Goal: Task Accomplishment & Management: Manage account settings

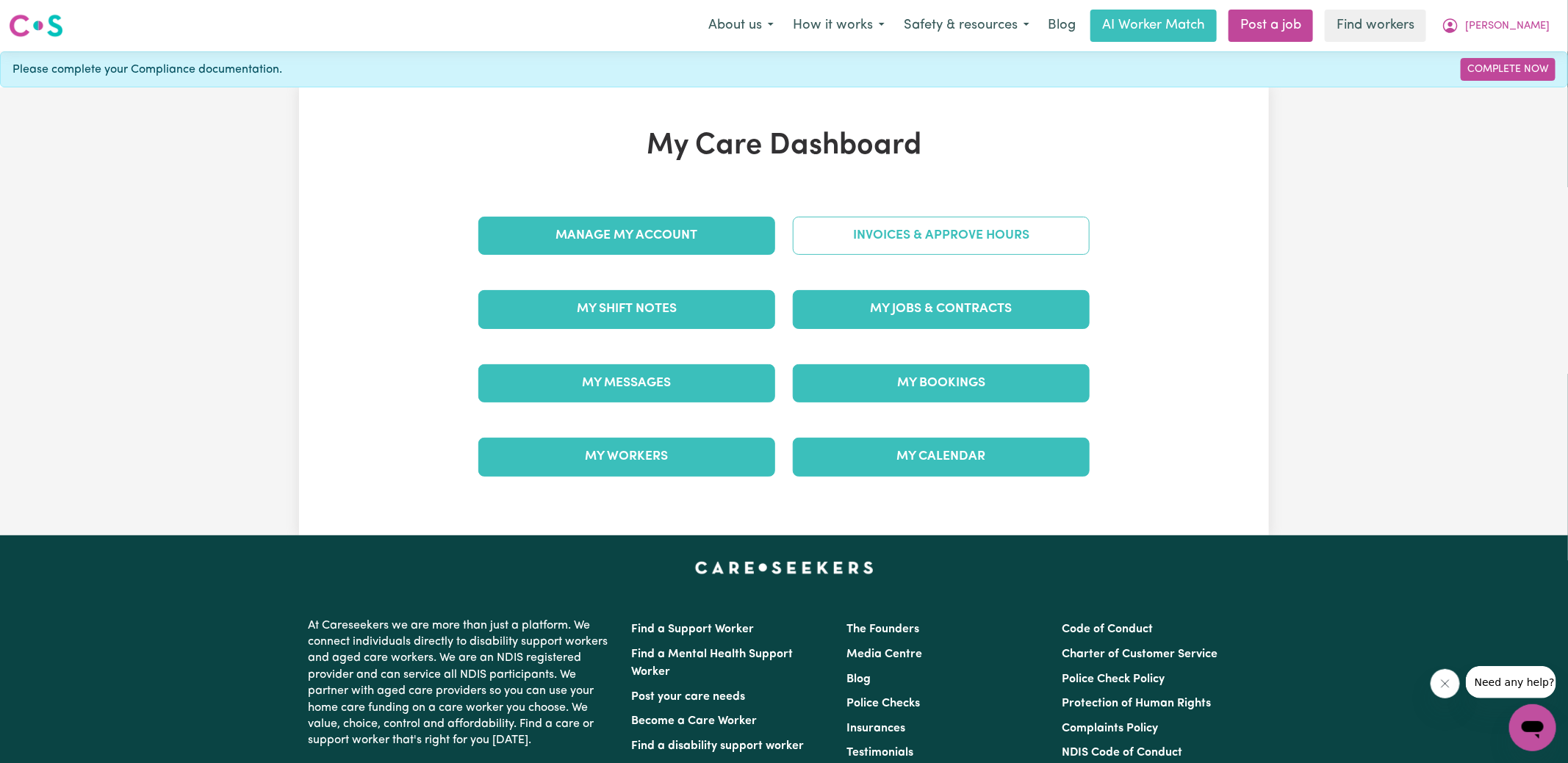
click at [853, 233] on link "Invoices & Approve Hours" at bounding box center [941, 235] width 297 height 38
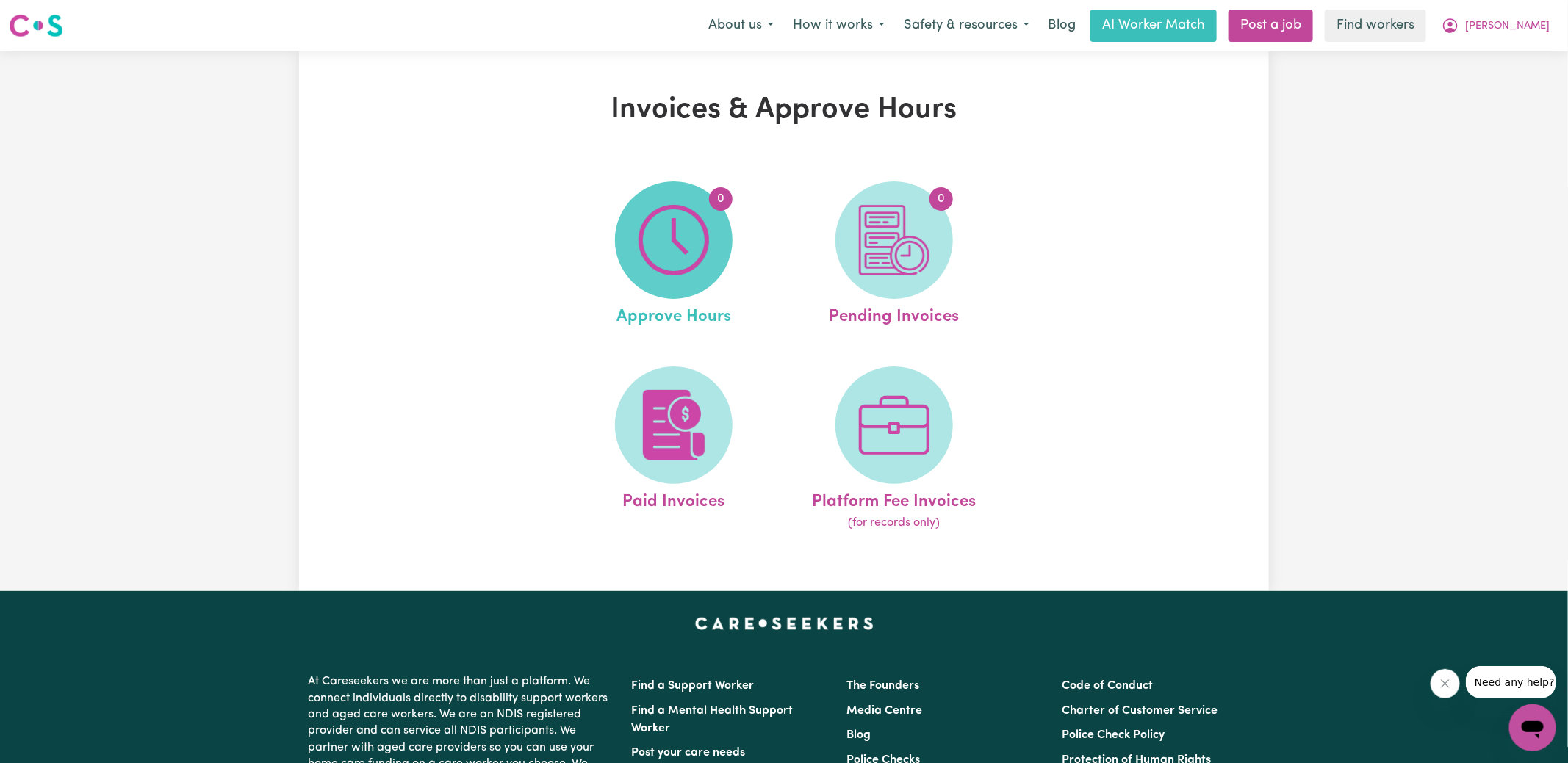
click at [709, 250] on span "0" at bounding box center [673, 240] width 117 height 117
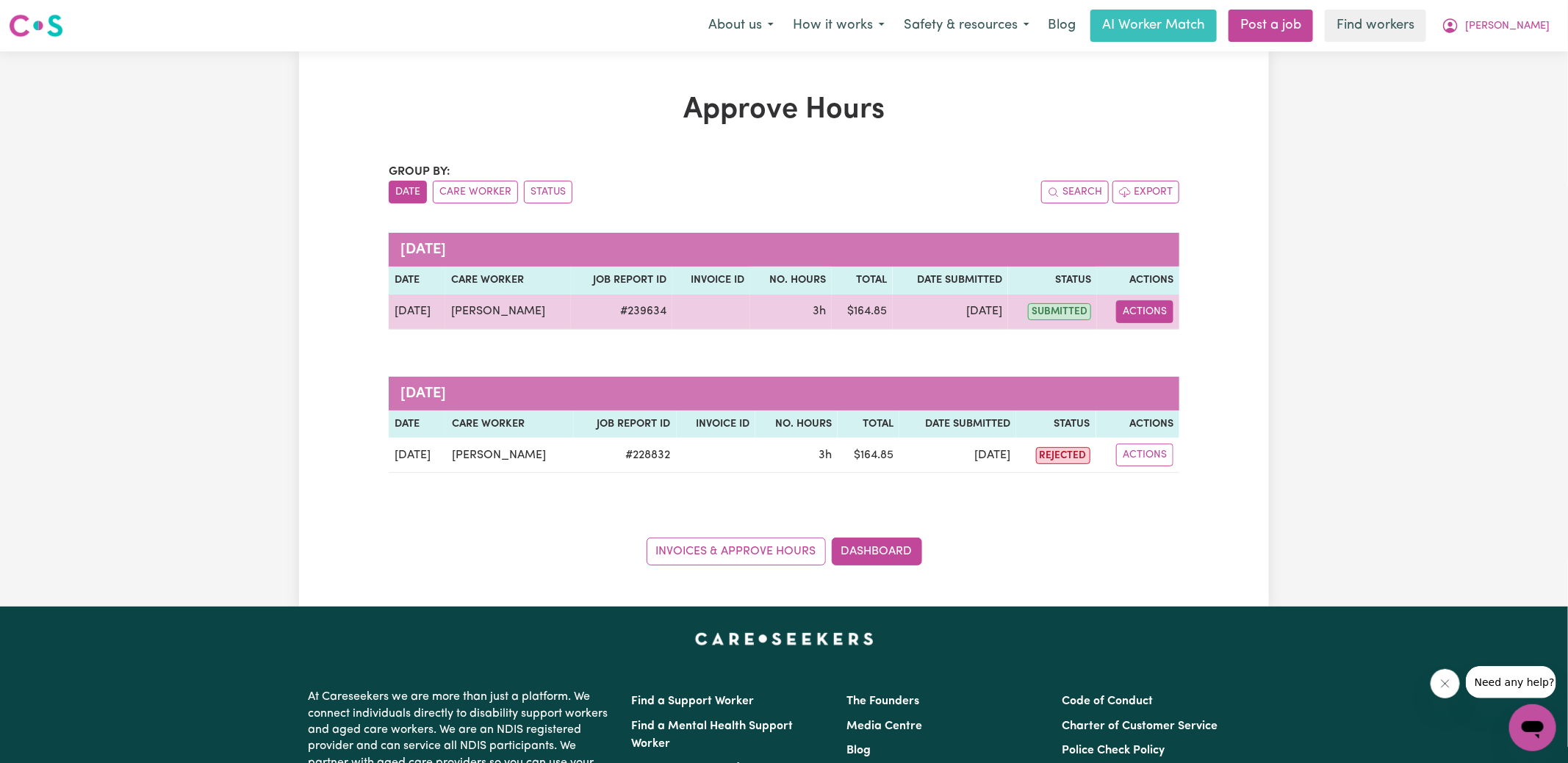
click at [1133, 310] on button "Actions" at bounding box center [1144, 312] width 58 height 23
click at [1153, 343] on link "View Job Report" at bounding box center [1181, 345] width 126 height 29
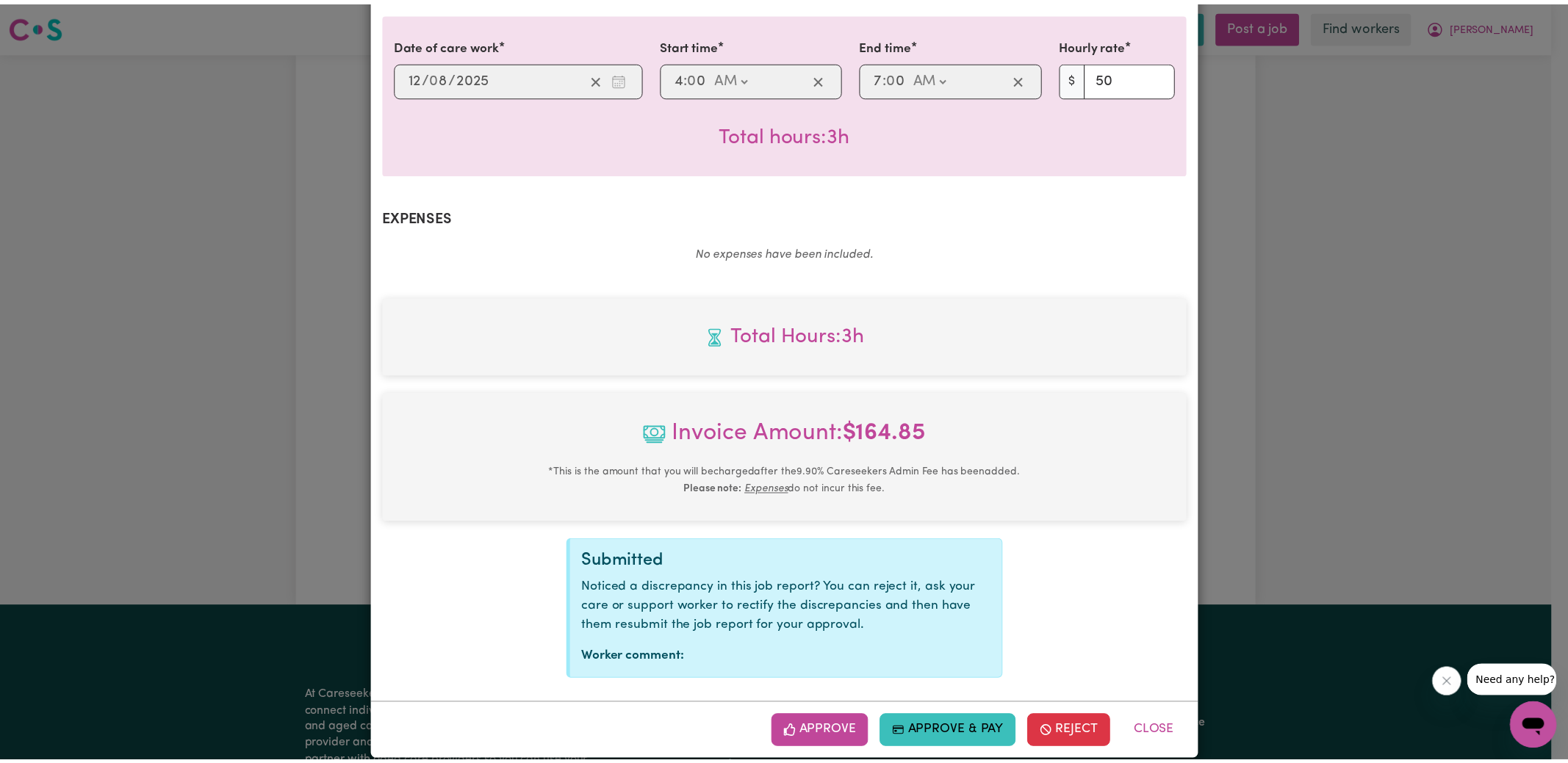
scroll to position [387, 0]
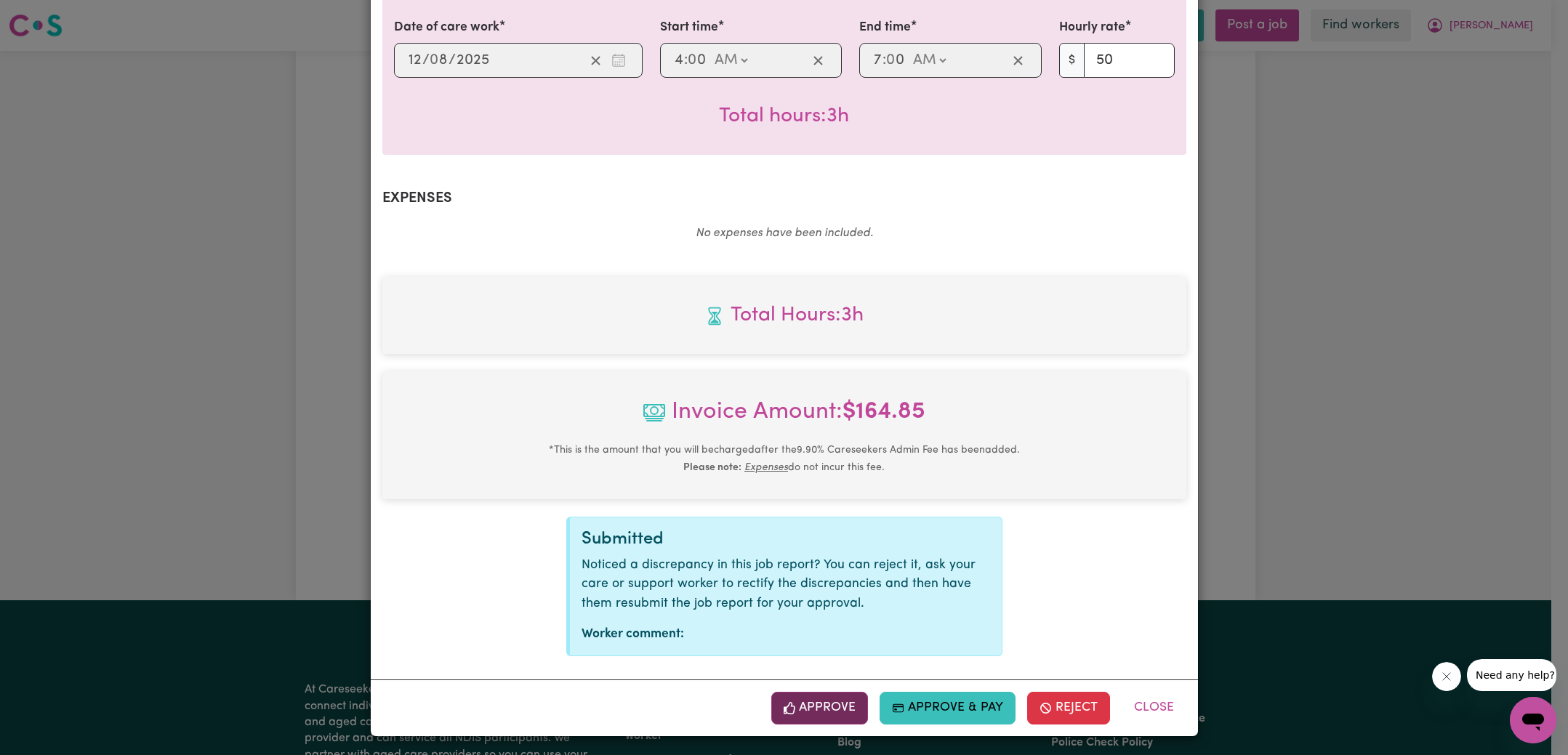
click at [808, 702] on button "Approve" at bounding box center [820, 708] width 97 height 32
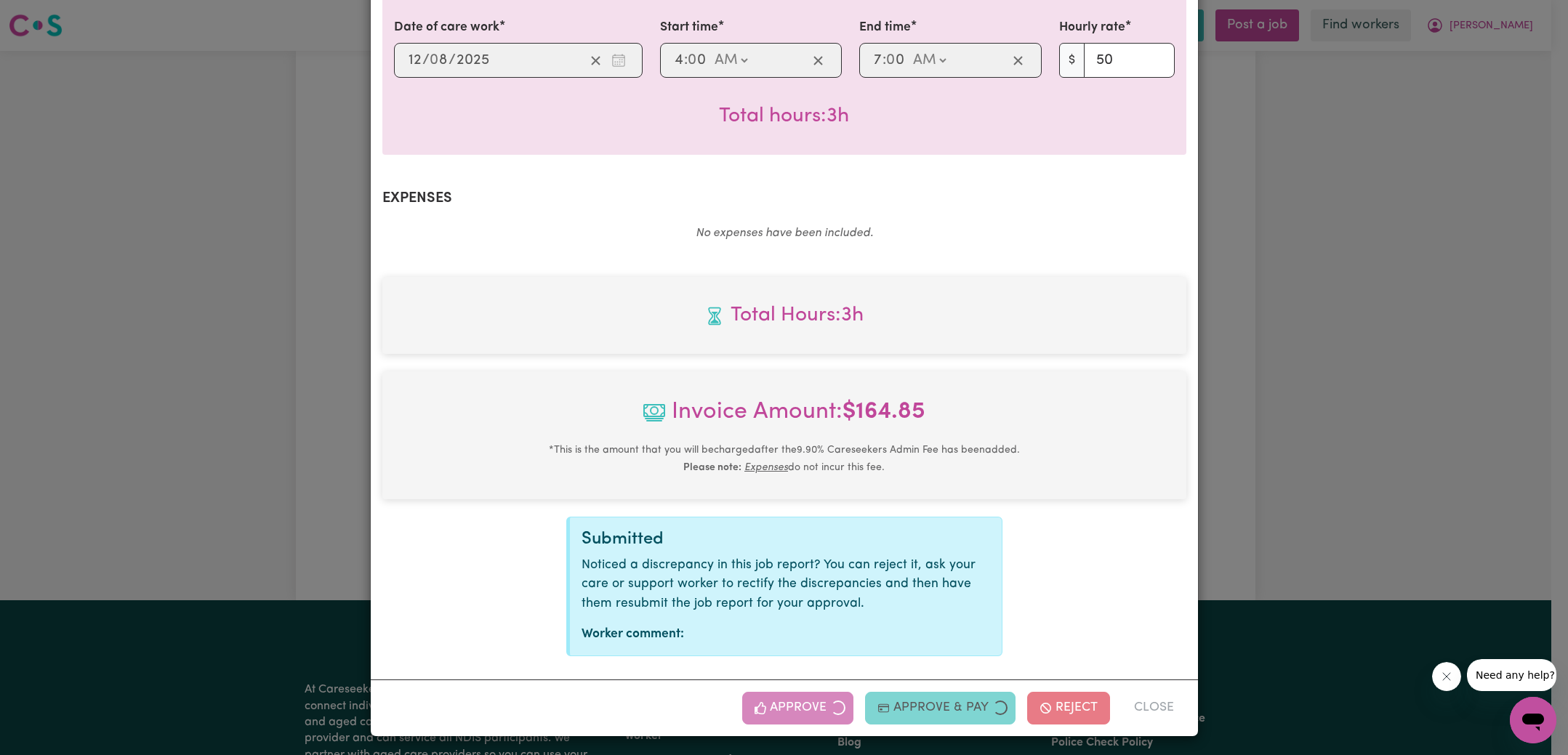
click at [1479, 323] on div "Job Report # 239634 - [PERSON_NAME] Summary Job report # 239634 Client name: [P…" at bounding box center [784, 377] width 1568 height 755
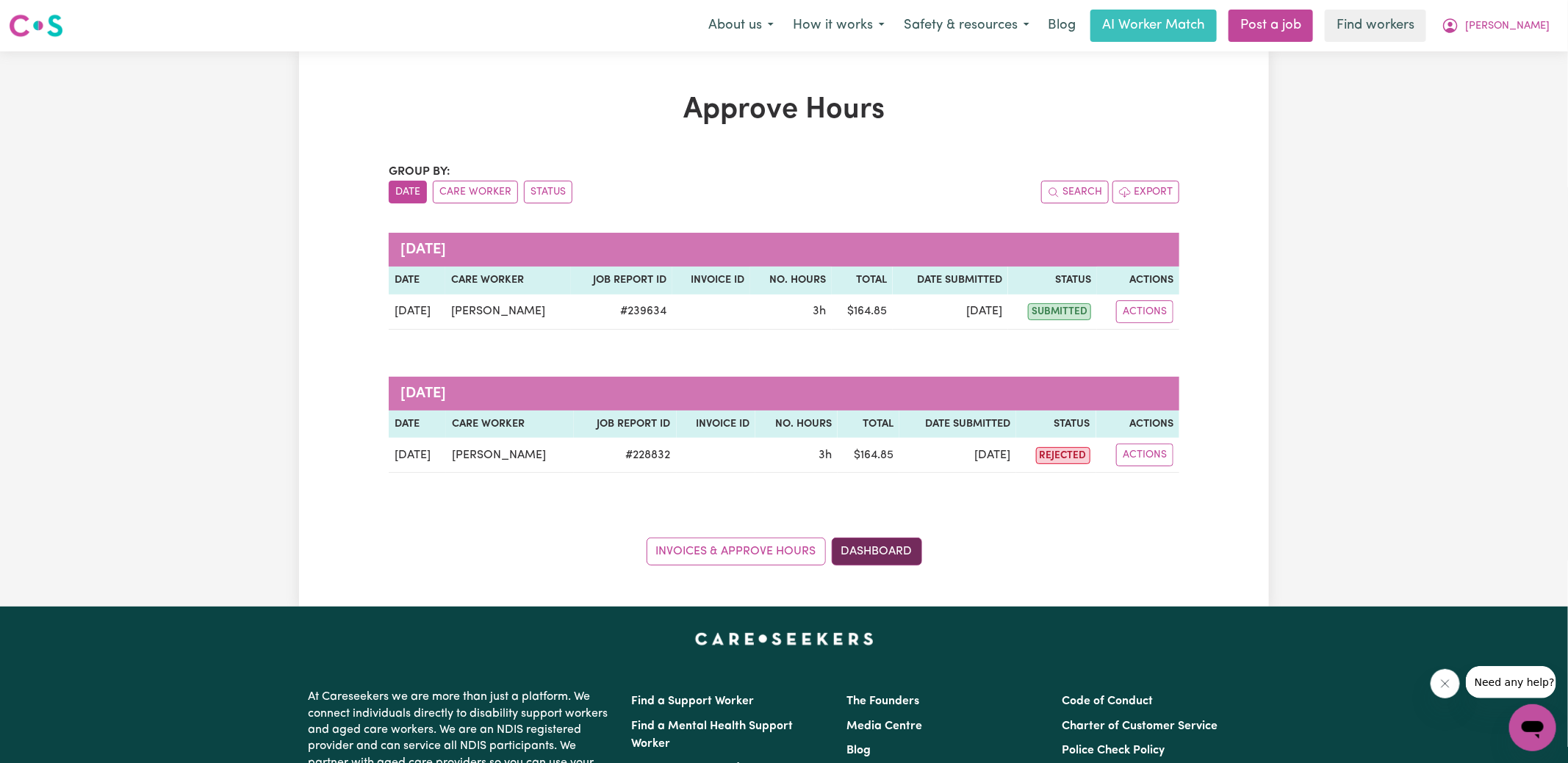
click at [868, 546] on link "Dashboard" at bounding box center [877, 552] width 91 height 28
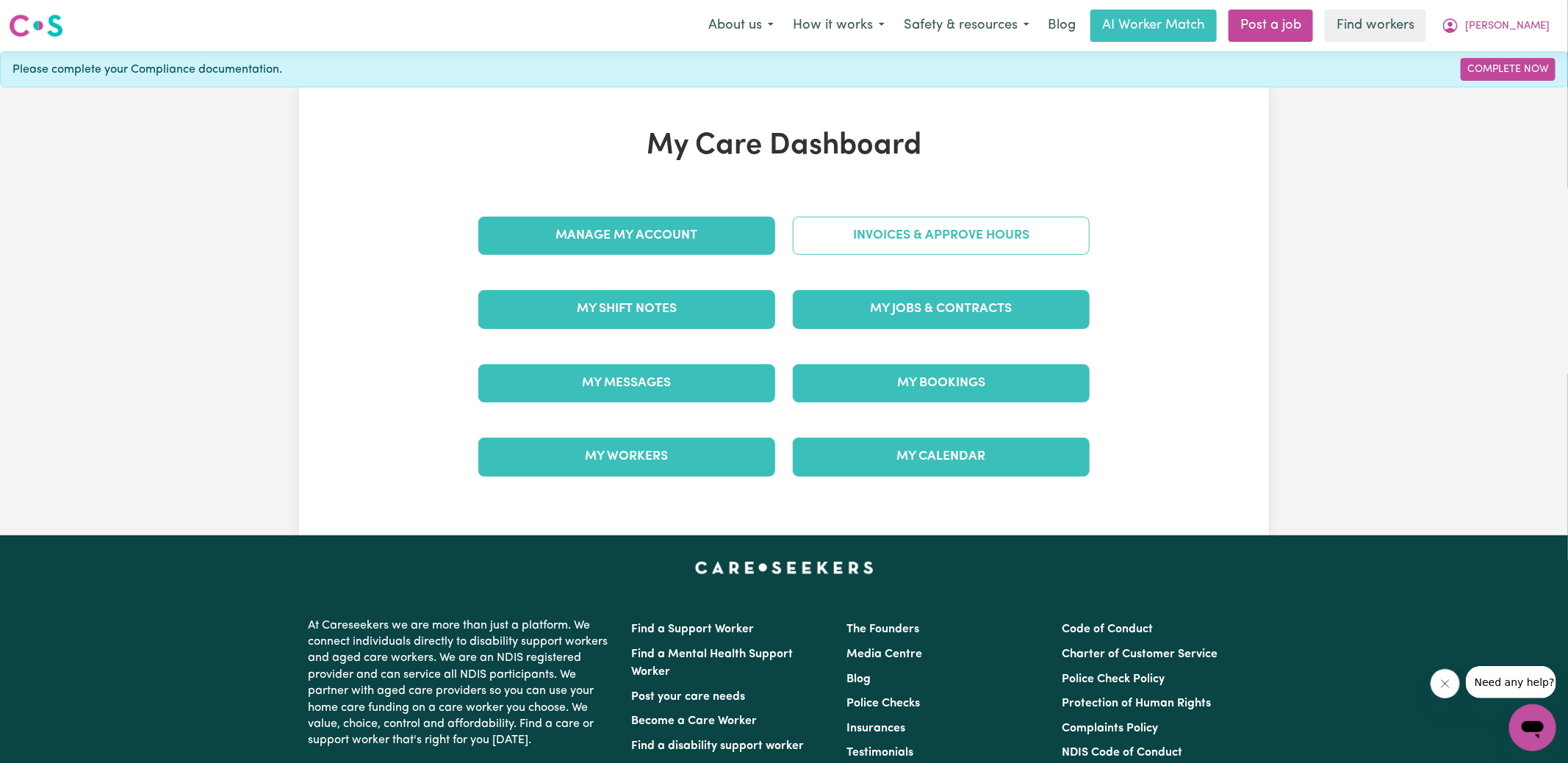
click at [896, 242] on link "Invoices & Approve Hours" at bounding box center [941, 235] width 297 height 38
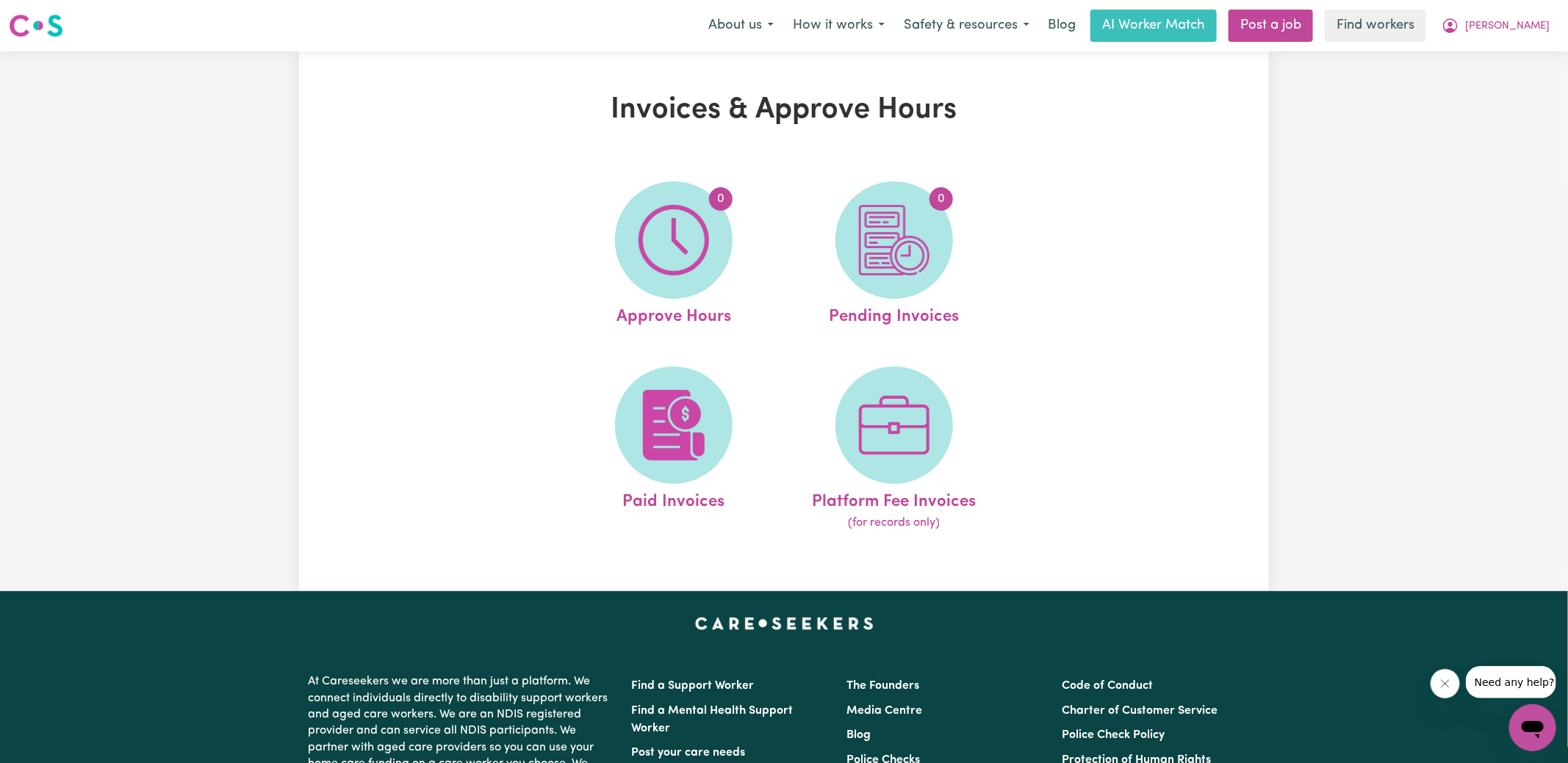
click at [894, 243] on img at bounding box center [894, 240] width 71 height 71
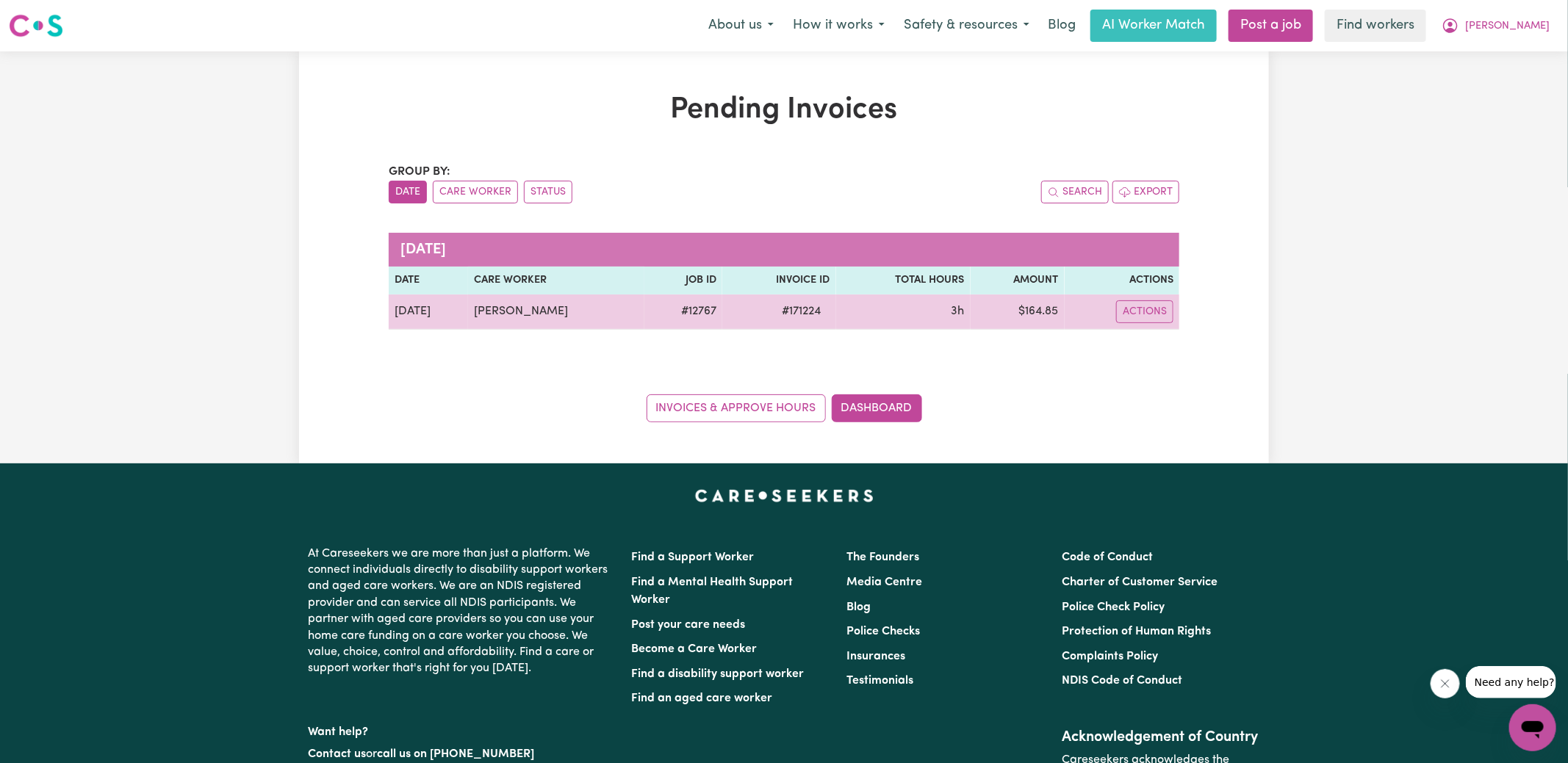
click at [786, 315] on span "# 171224" at bounding box center [802, 311] width 57 height 18
click at [786, 314] on span "# 171224" at bounding box center [802, 311] width 57 height 18
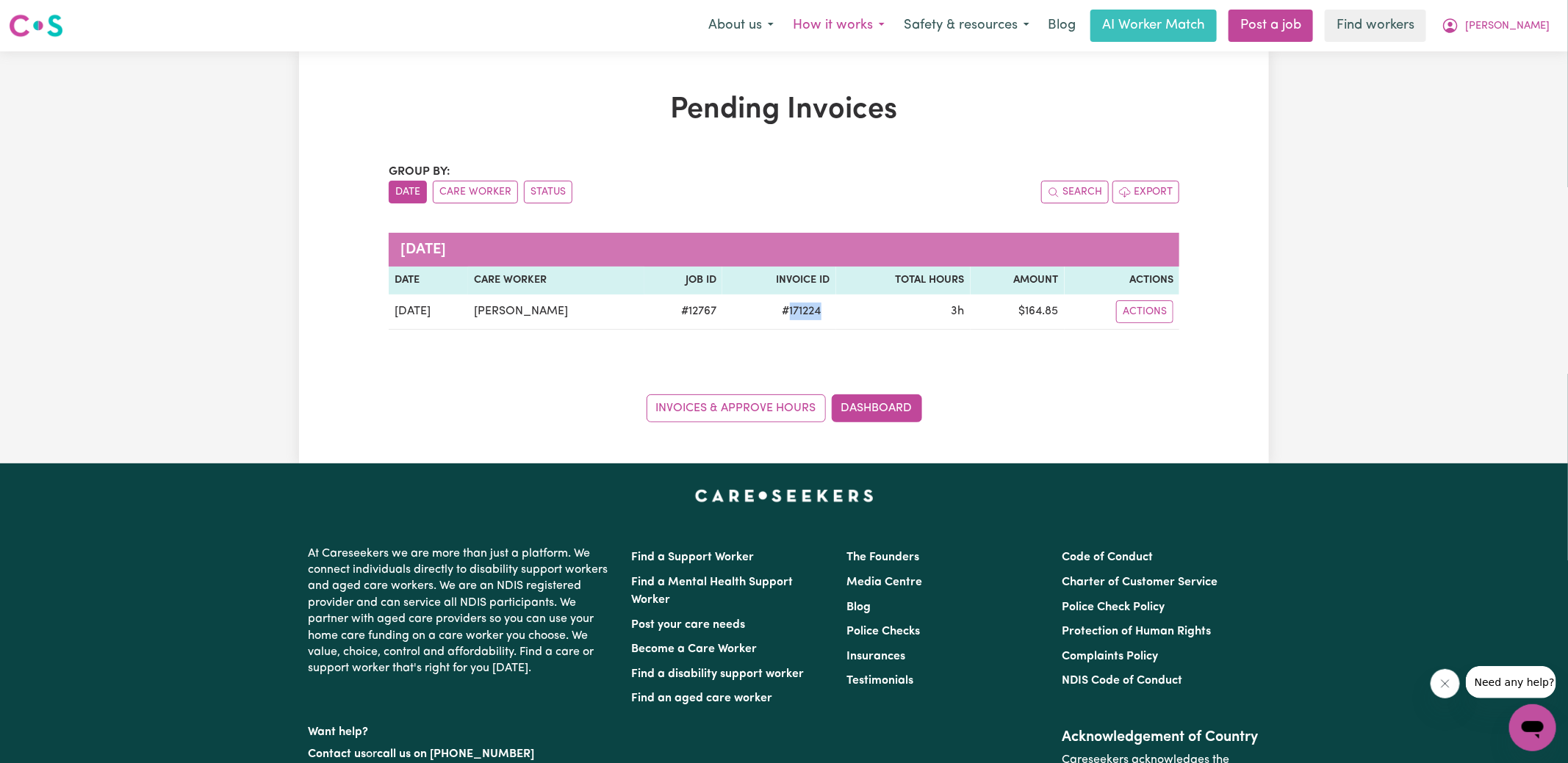
copy span "171224"
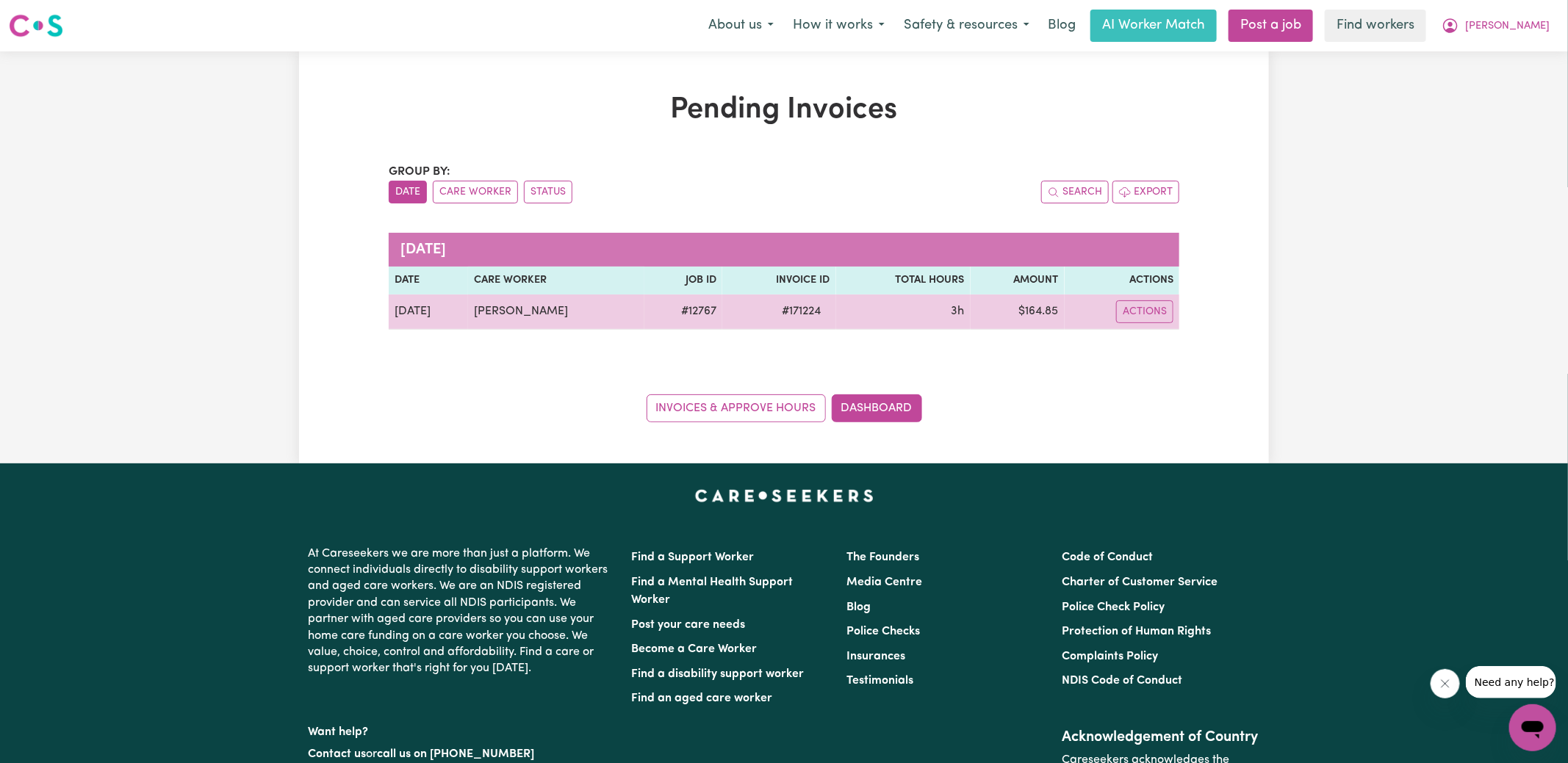
click at [1038, 311] on td "$ 164.85" at bounding box center [1017, 312] width 94 height 35
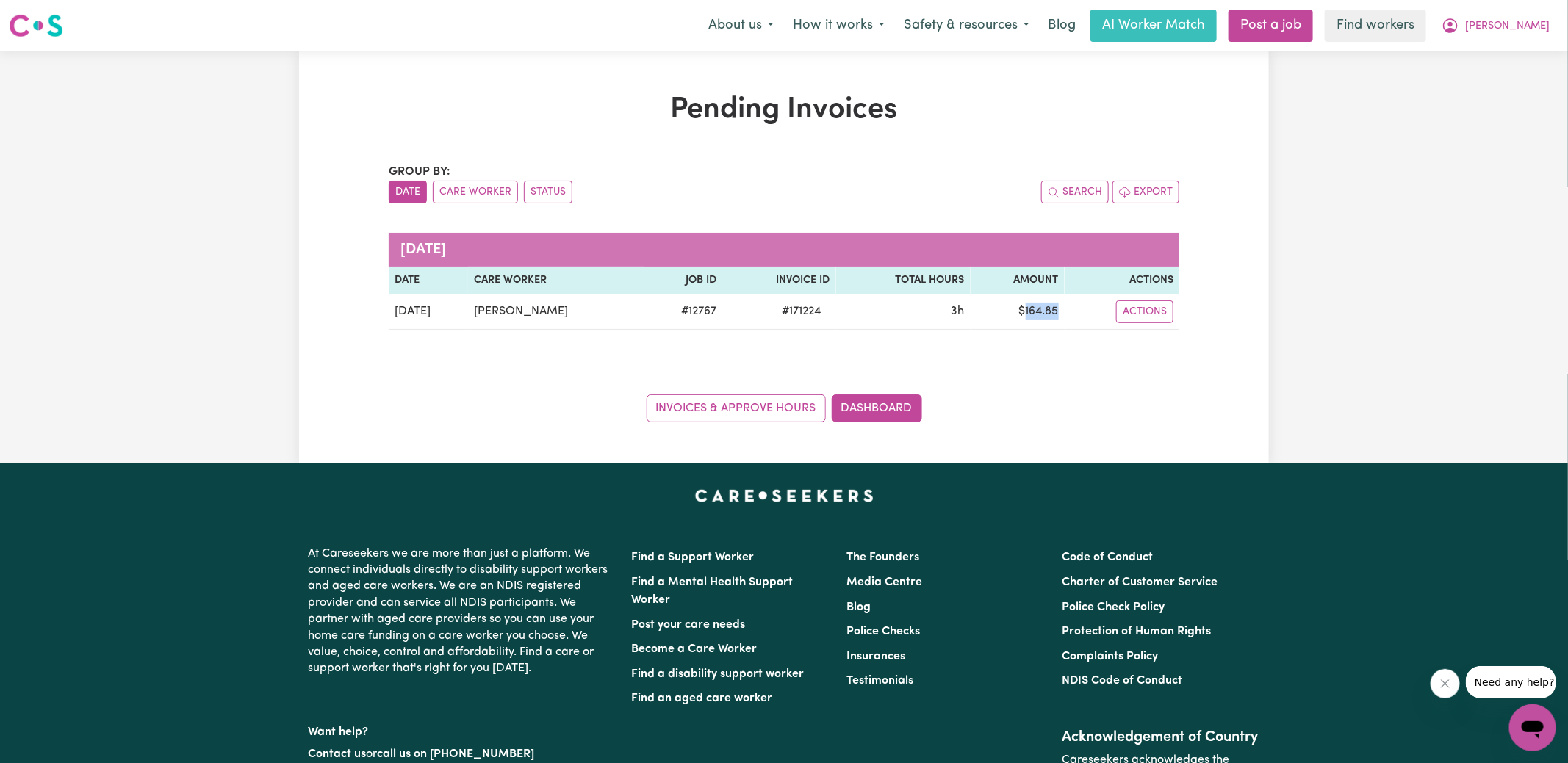
copy td "164.85"
click at [1459, 27] on icon "My Account" at bounding box center [1450, 26] width 18 height 18
click at [1491, 78] on link "Logout" at bounding box center [1500, 85] width 116 height 28
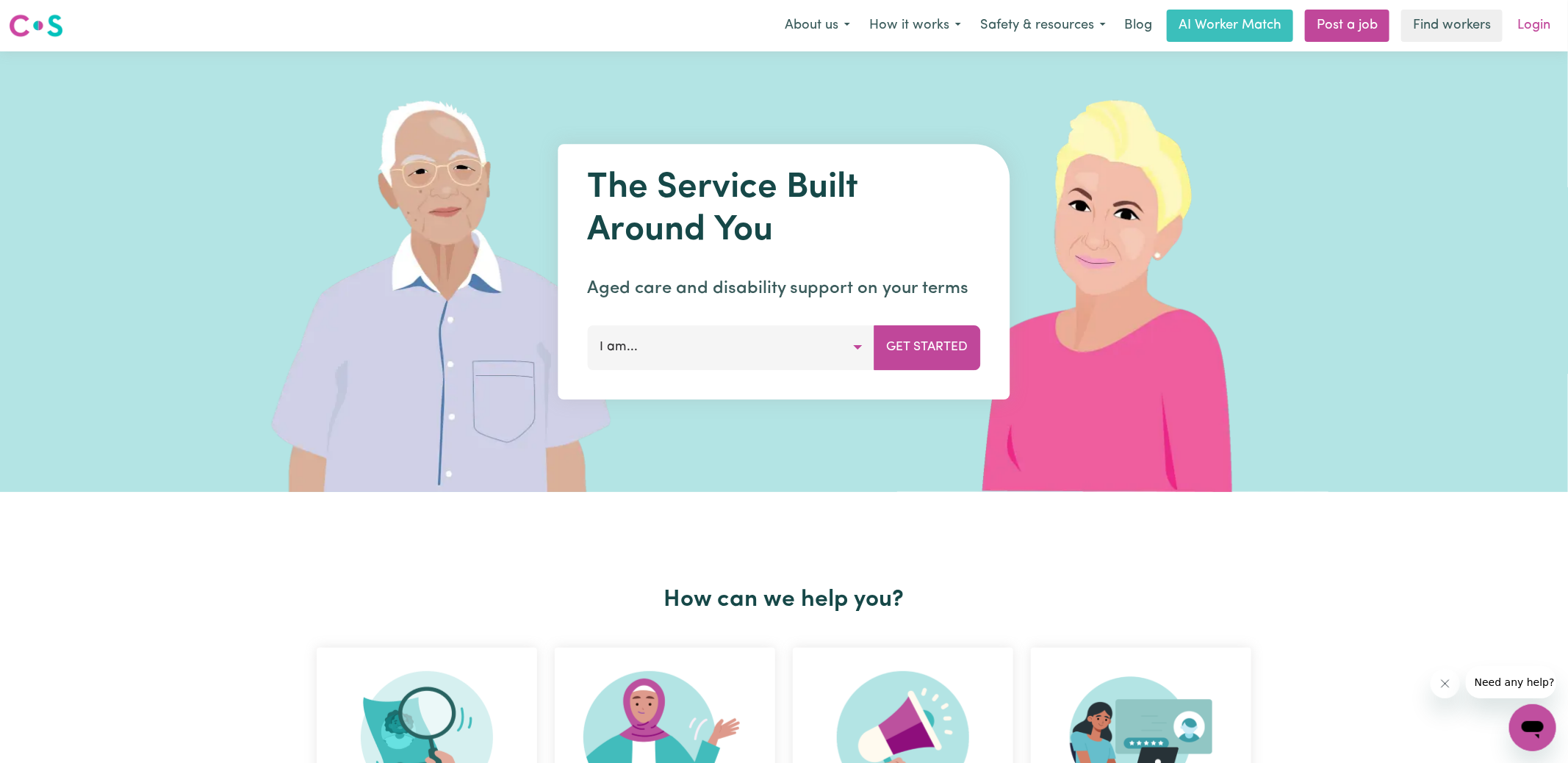
click at [1526, 18] on link "Login" at bounding box center [1534, 26] width 51 height 32
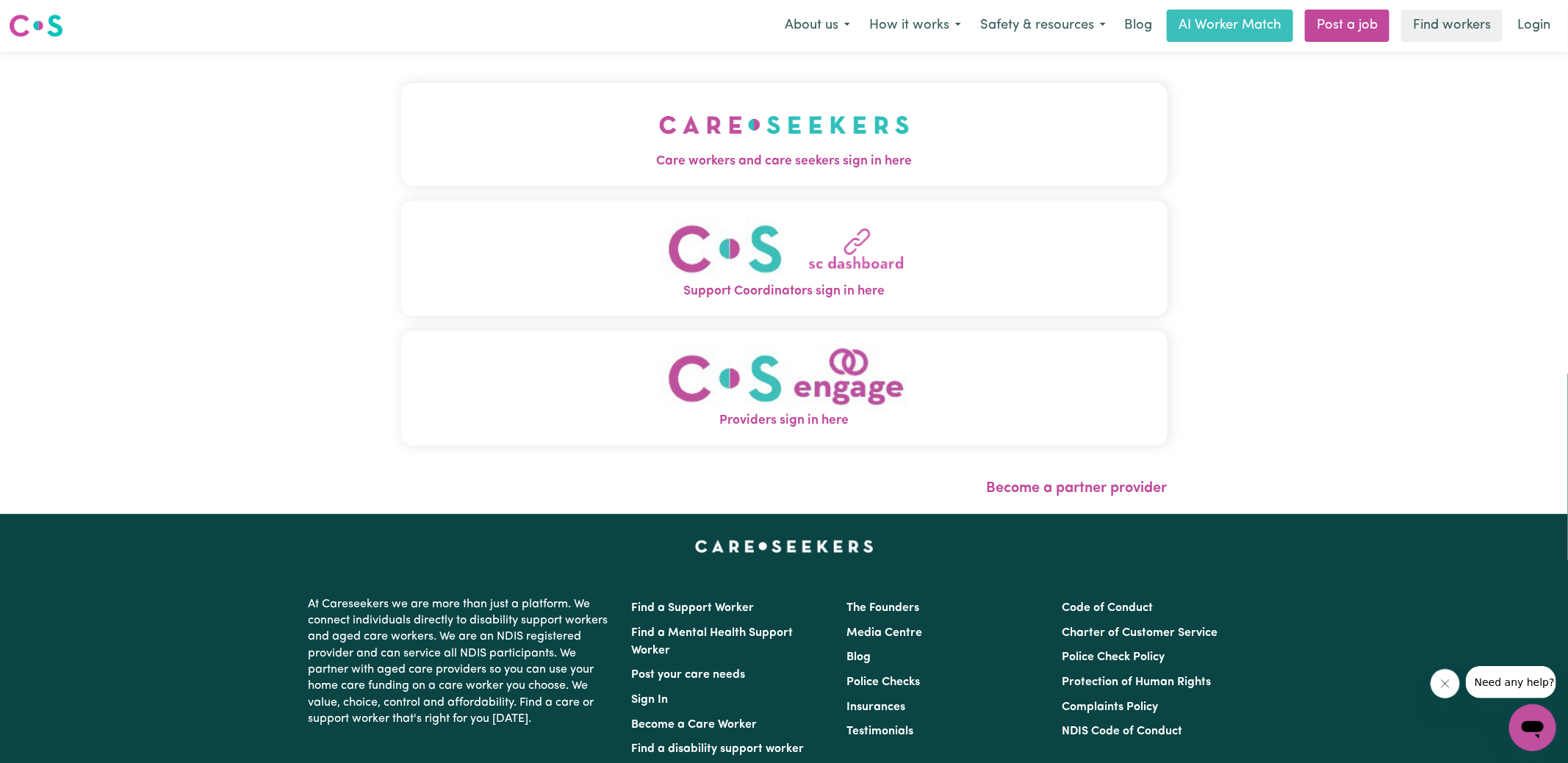
click at [731, 118] on img "Care workers and care seekers sign in here" at bounding box center [784, 124] width 251 height 54
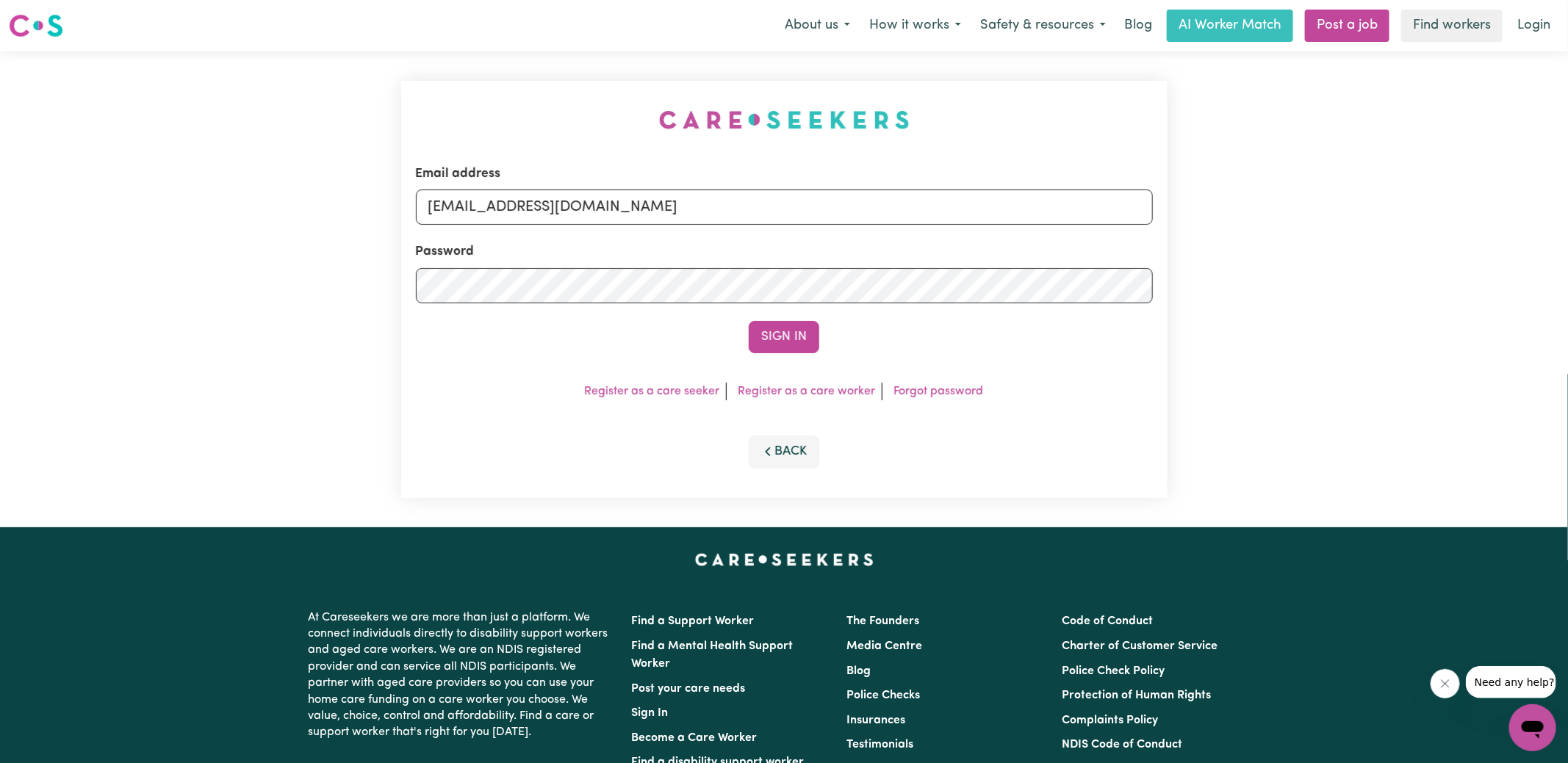
drag, startPoint x: 530, startPoint y: 91, endPoint x: 567, endPoint y: 103, distance: 38.9
click at [529, 91] on div "Email address [EMAIL_ADDRESS][DOMAIN_NAME] Password Sign In Register as a care …" at bounding box center [784, 288] width 784 height 476
drag, startPoint x: 504, startPoint y: 209, endPoint x: 1272, endPoint y: 232, distance: 768.3
click at [1273, 233] on div "Email address [EMAIL_ADDRESS][DOMAIN_NAME] Password Sign In Register as a care …" at bounding box center [784, 288] width 1568 height 476
type input "[EMAIL_ADDRESS][DOMAIN_NAME]"
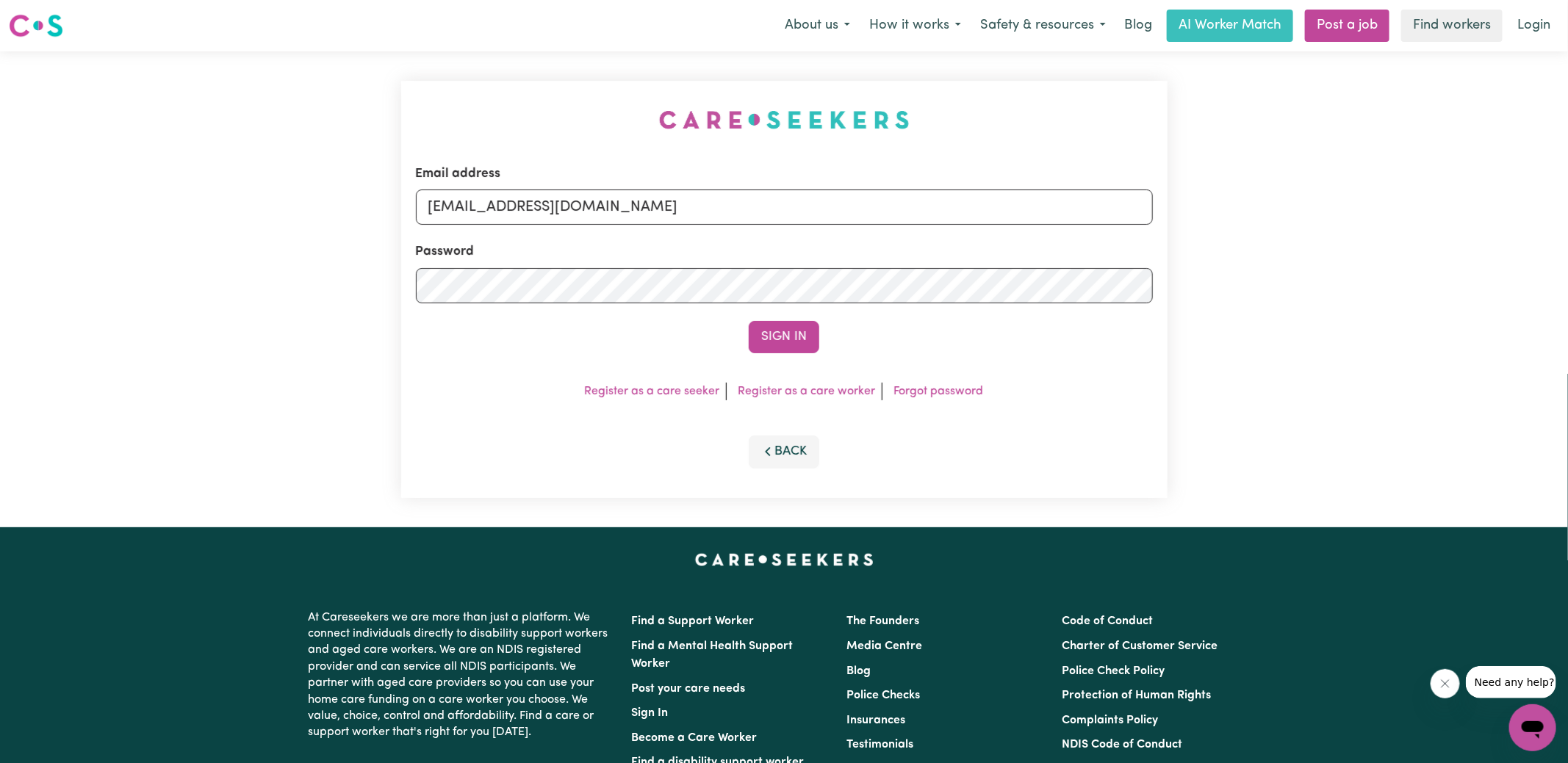
click at [749, 321] on button "Sign In" at bounding box center [784, 338] width 71 height 32
